Goal: Transaction & Acquisition: Purchase product/service

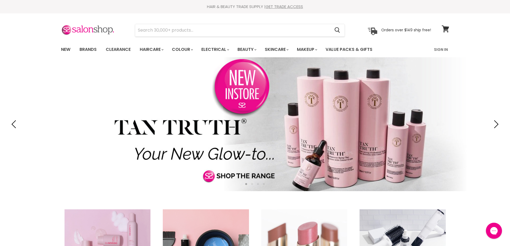
click at [91, 51] on link "Brands" at bounding box center [88, 49] width 25 height 11
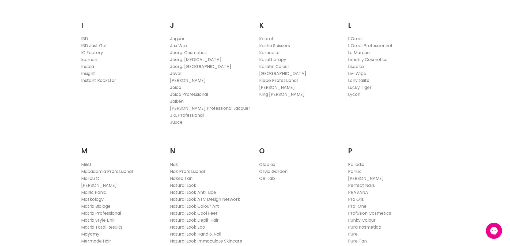
scroll to position [589, 0]
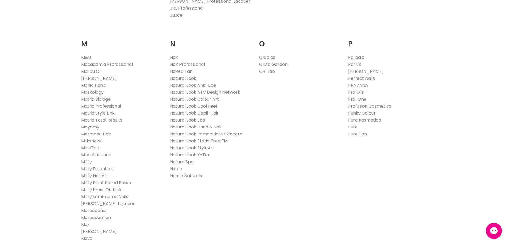
click at [192, 105] on link "Natural Look Cool Feet" at bounding box center [194, 106] width 48 height 6
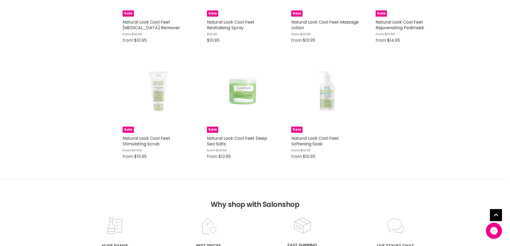
scroll to position [268, 0]
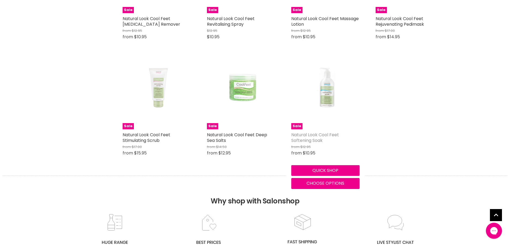
click at [305, 137] on link "Natural Look Cool Feet Softening Soak" at bounding box center [315, 138] width 48 height 12
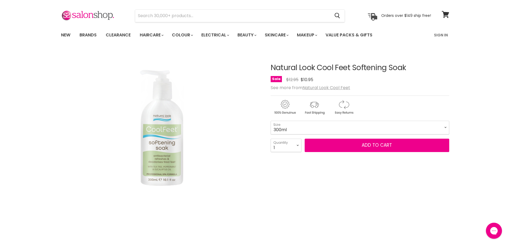
scroll to position [27, 0]
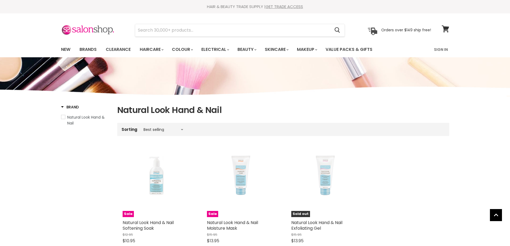
scroll to position [80, 0]
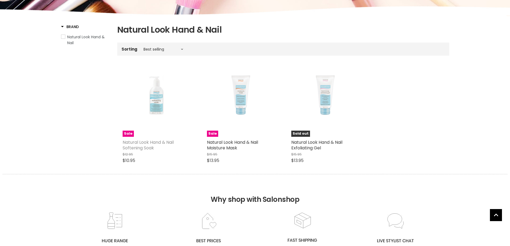
click at [153, 144] on link "Natural Look Hand & Nail Softening Soak" at bounding box center [148, 145] width 51 height 12
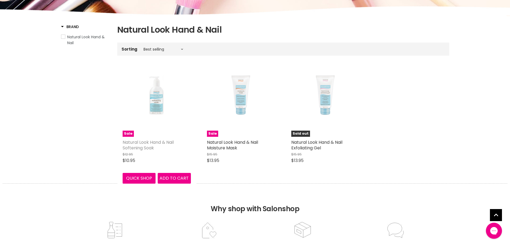
scroll to position [0, 0]
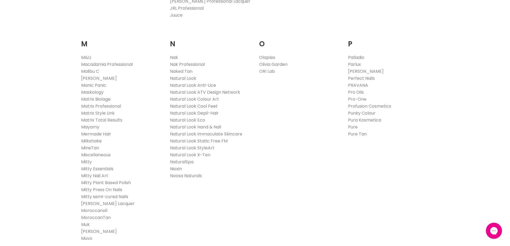
click at [189, 106] on link "Natural Look Cool Feet" at bounding box center [194, 106] width 48 height 6
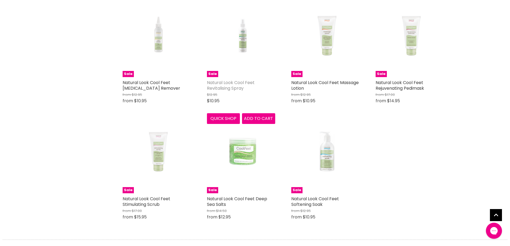
scroll to position [214, 0]
